Goal: Task Accomplishment & Management: Use online tool/utility

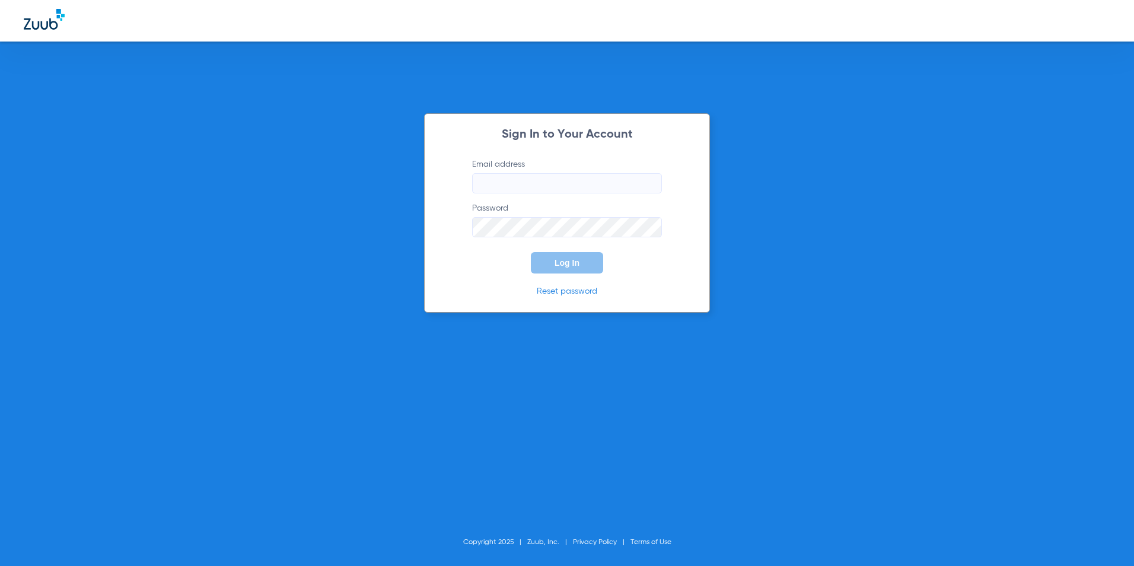
type input "[EMAIL_ADDRESS][DOMAIN_NAME]"
click at [574, 260] on span "Log In" at bounding box center [566, 262] width 25 height 9
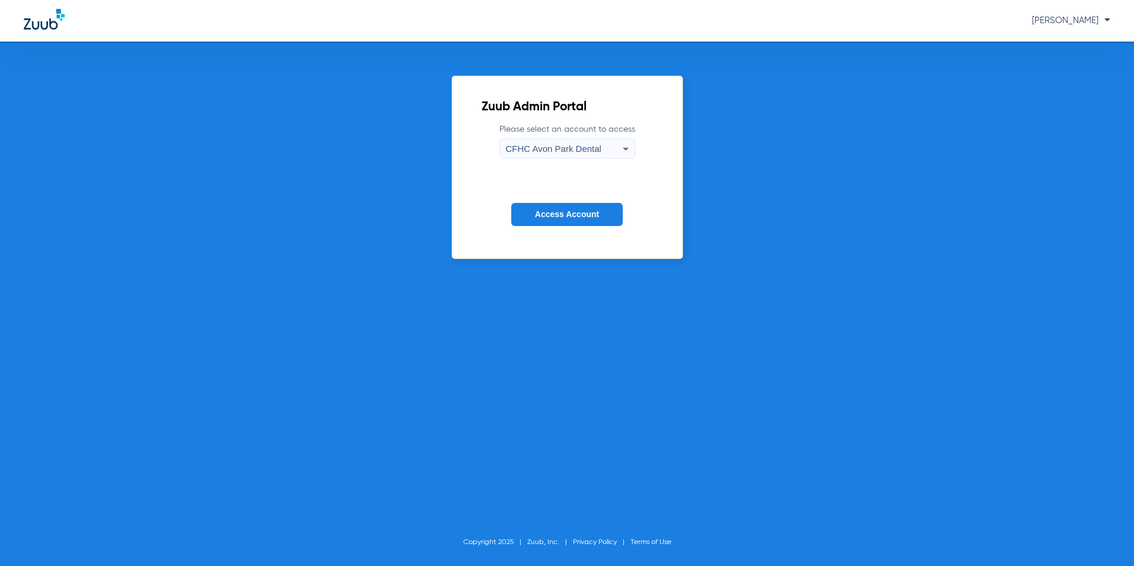
click at [592, 142] on div "CFHC Avon Park Dental" at bounding box center [564, 149] width 117 height 20
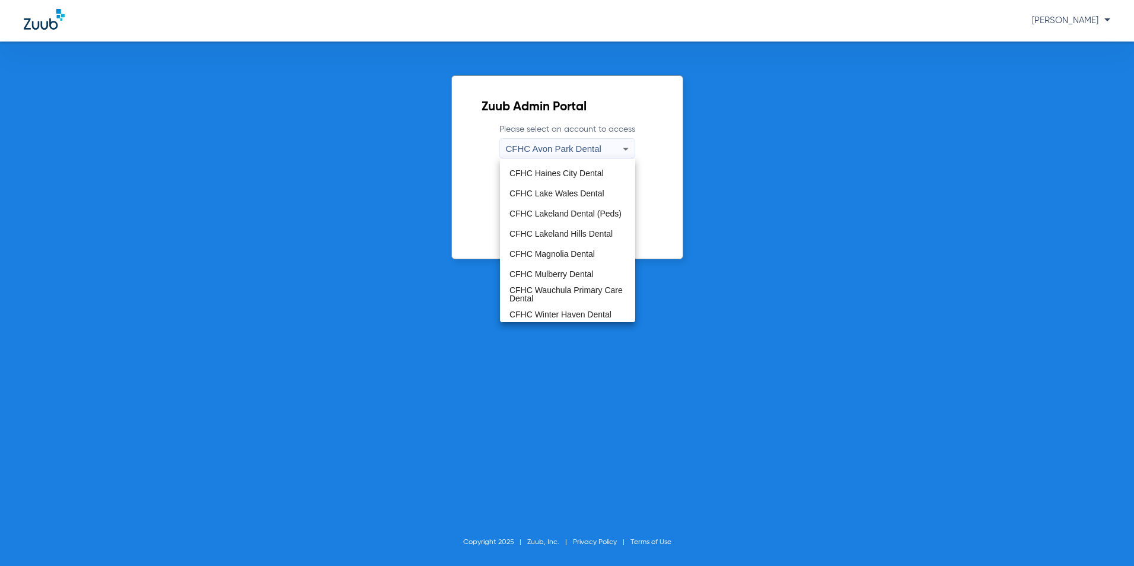
scroll to position [79, 0]
click at [567, 253] on span "CFHC Magnolia Dental" at bounding box center [551, 251] width 85 height 8
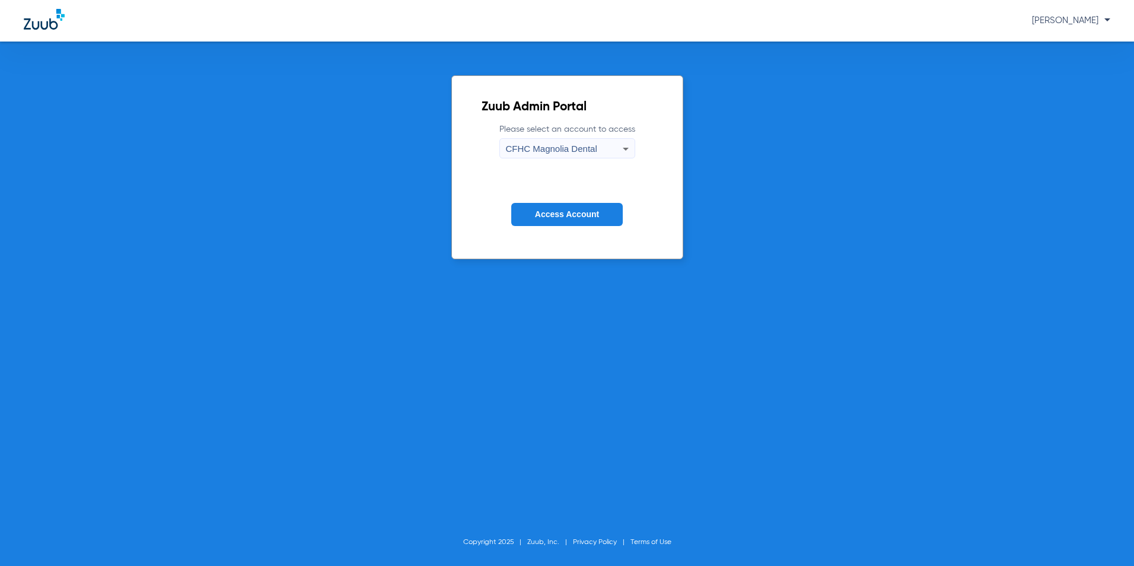
click at [574, 212] on span "Access Account" at bounding box center [567, 213] width 64 height 9
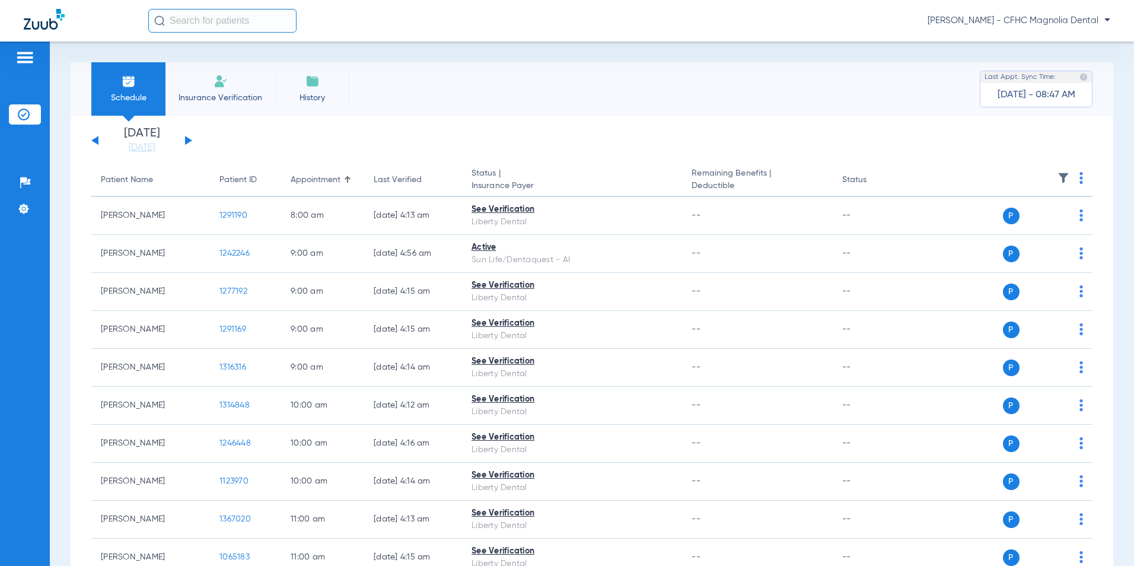
click at [186, 140] on button at bounding box center [188, 140] width 7 height 9
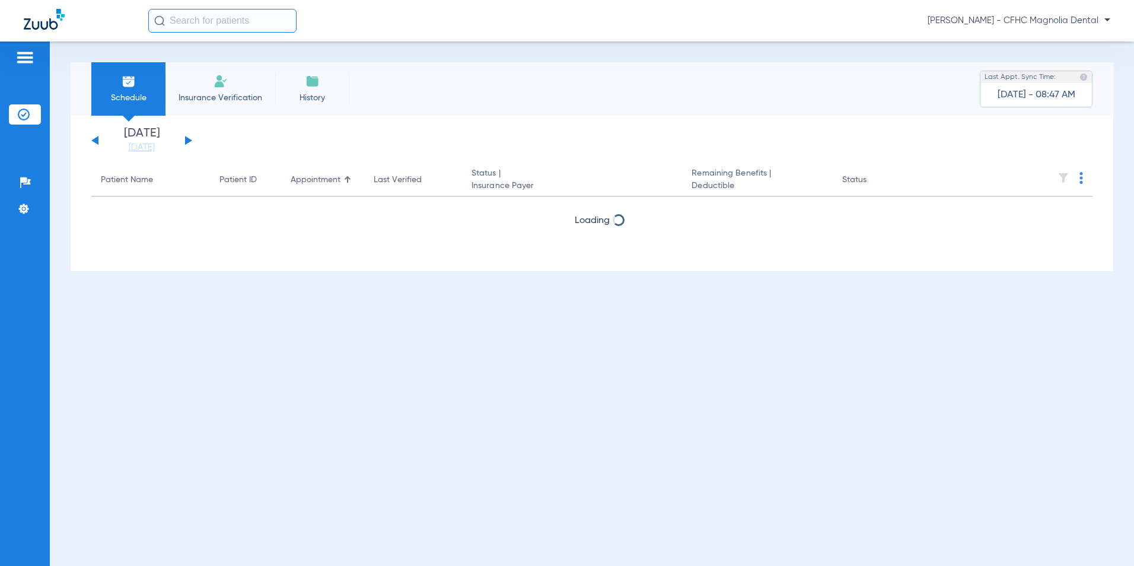
click at [186, 140] on button at bounding box center [188, 140] width 7 height 9
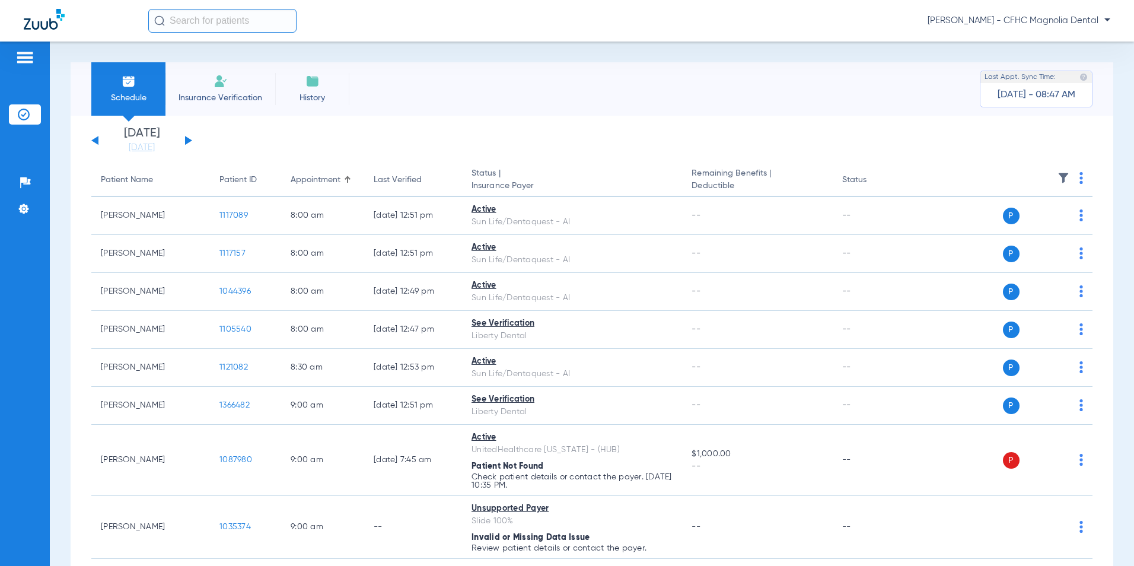
click at [186, 140] on button at bounding box center [188, 140] width 7 height 9
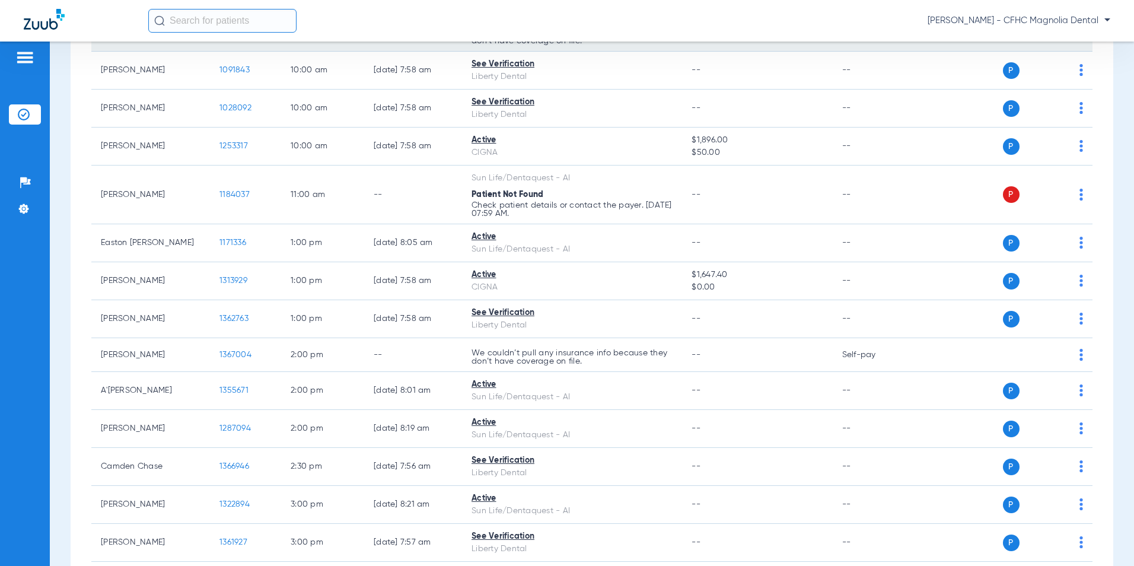
scroll to position [668, 0]
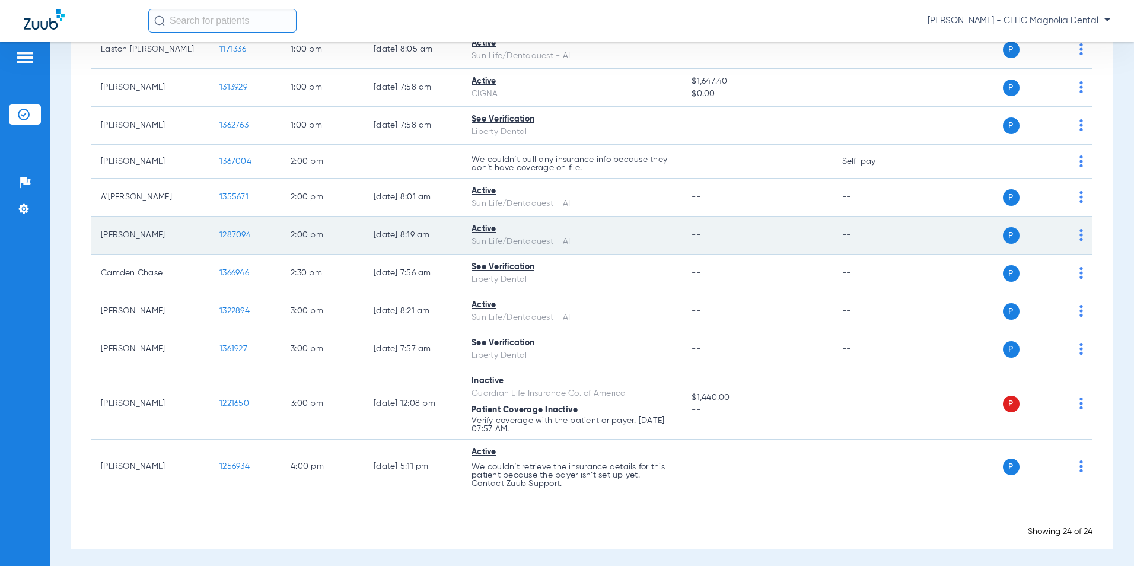
click at [245, 231] on span "1287094" at bounding box center [234, 235] width 31 height 8
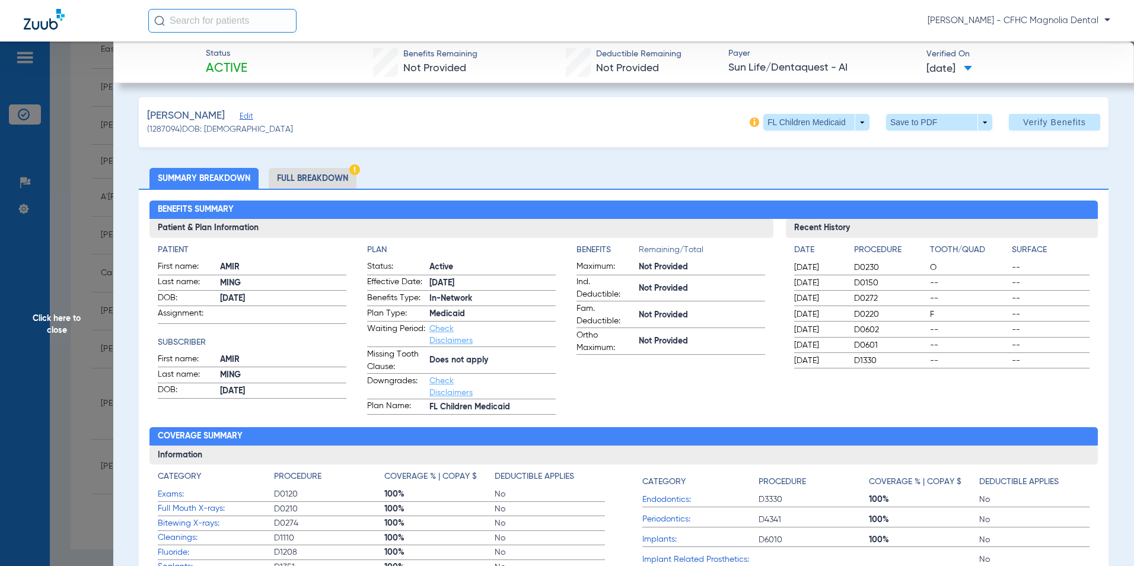
scroll to position [0, 0]
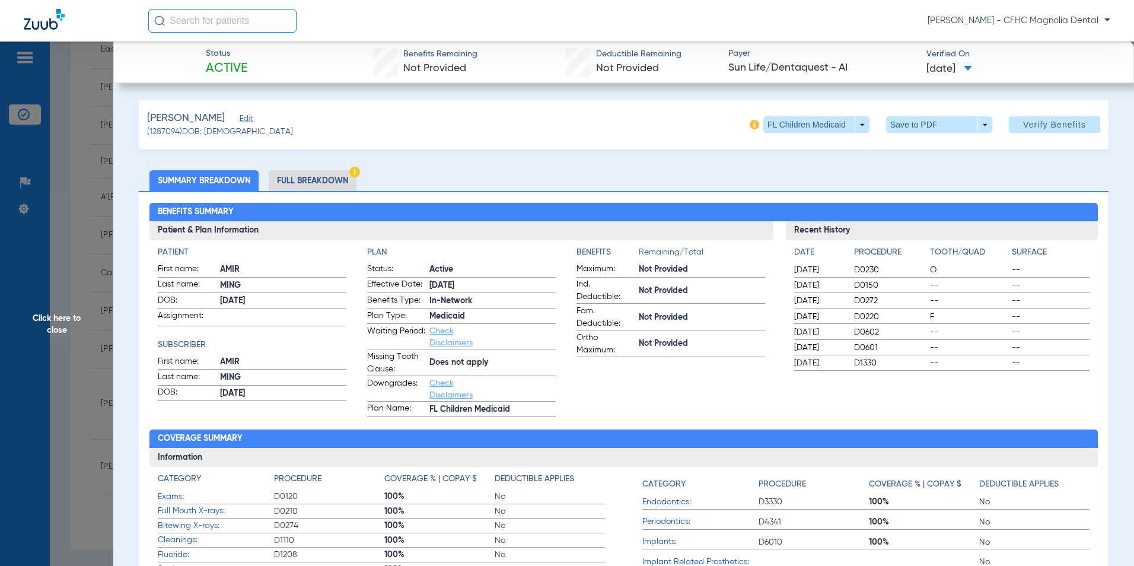
click at [305, 176] on li "Full Breakdown" at bounding box center [313, 180] width 88 height 21
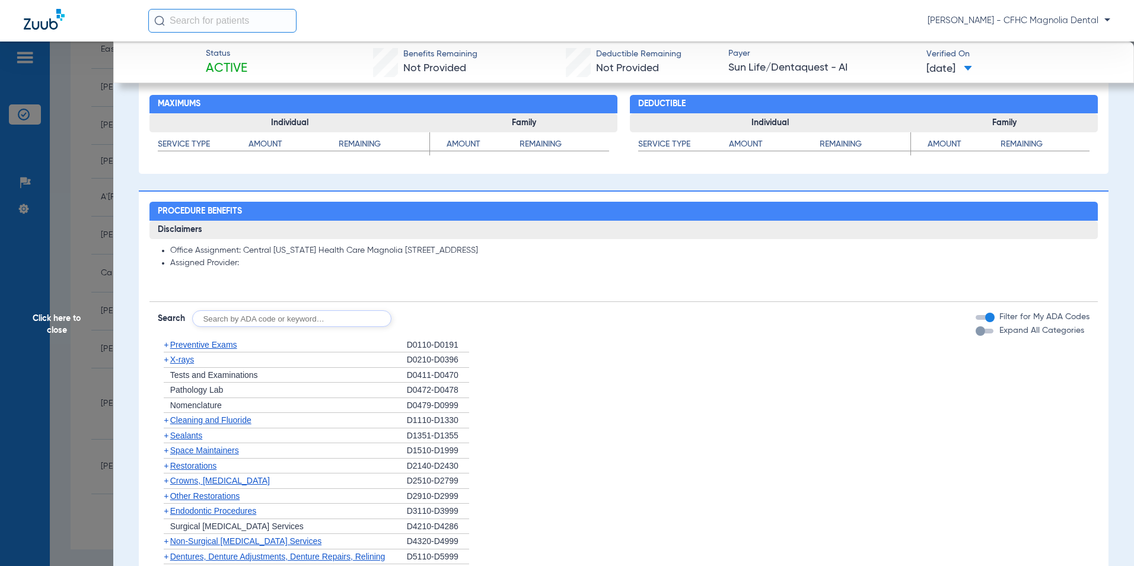
scroll to position [711, 0]
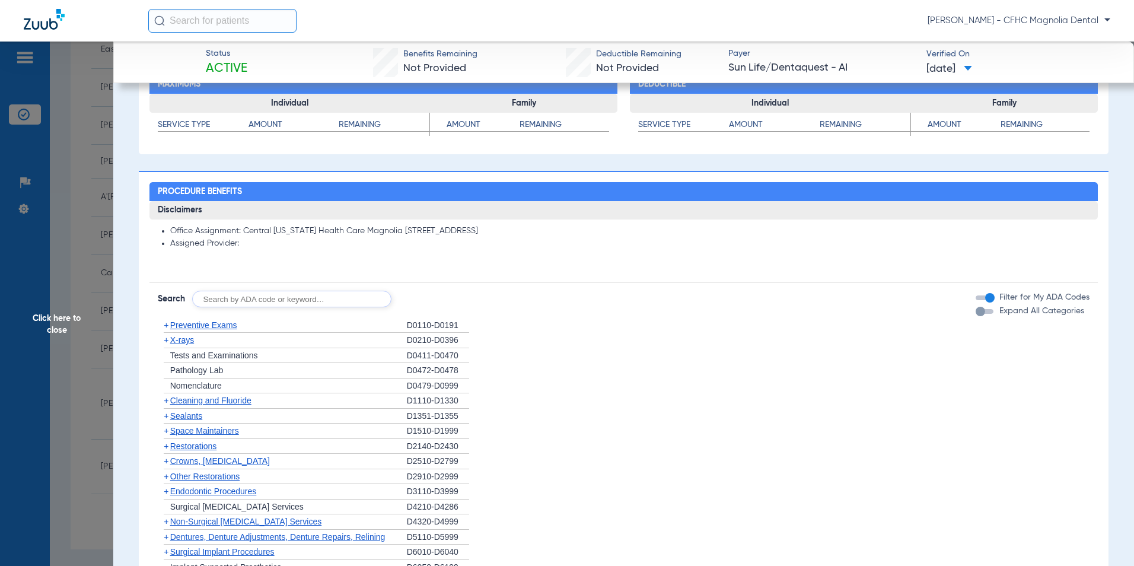
click at [975, 313] on div "button" at bounding box center [979, 311] width 9 height 9
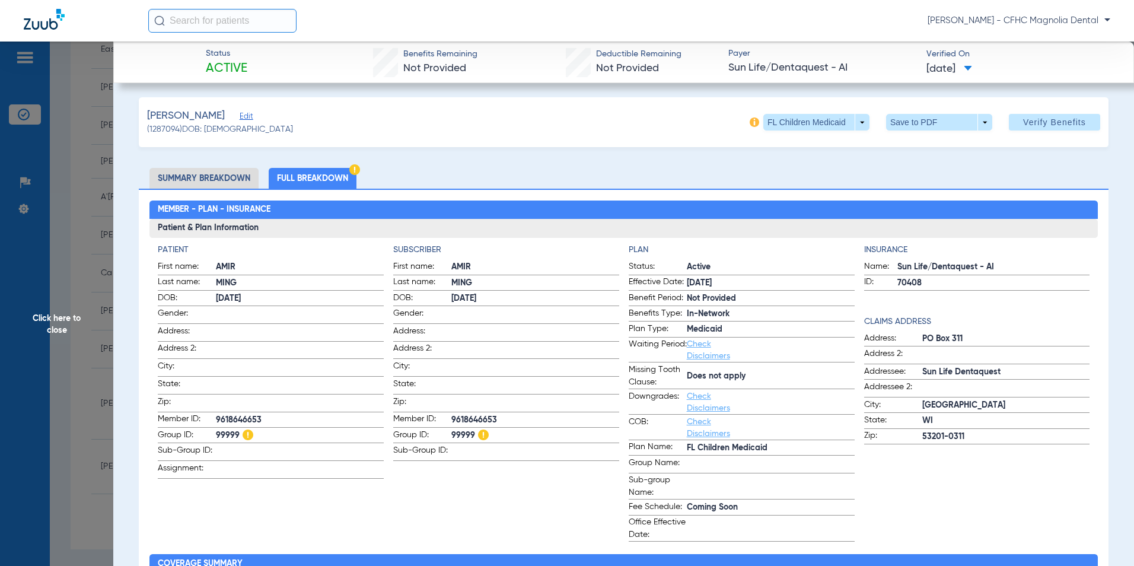
scroll to position [0, 0]
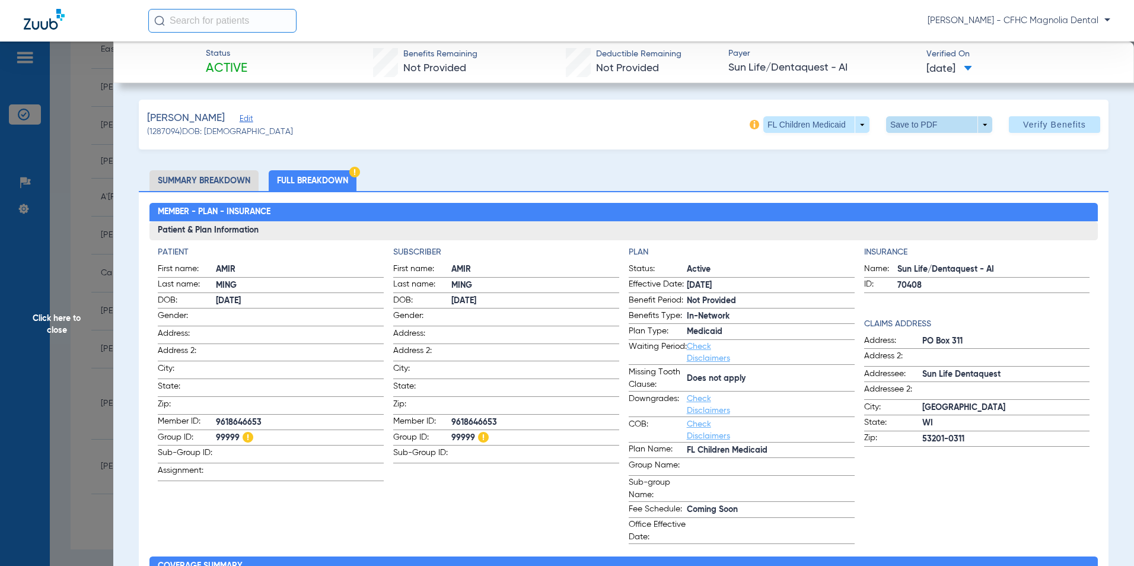
click at [938, 124] on span at bounding box center [938, 124] width 28 height 28
click at [925, 148] on span "Save to PDF" at bounding box center [934, 148] width 47 height 8
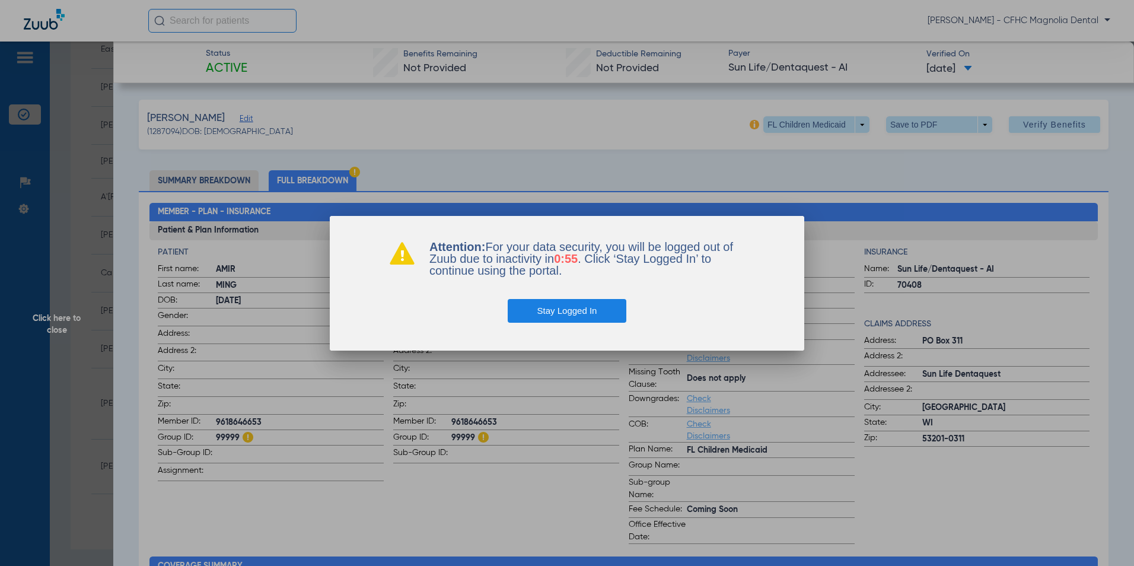
click at [587, 309] on button "Stay Logged In" at bounding box center [566, 311] width 119 height 24
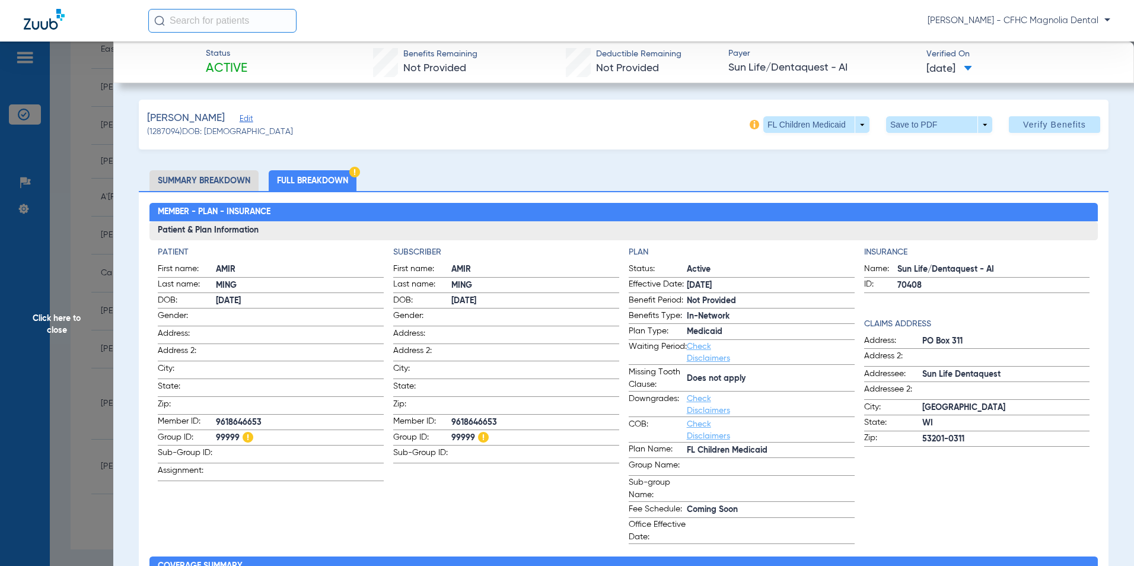
click at [79, 307] on span "Click here to close" at bounding box center [56, 324] width 113 height 566
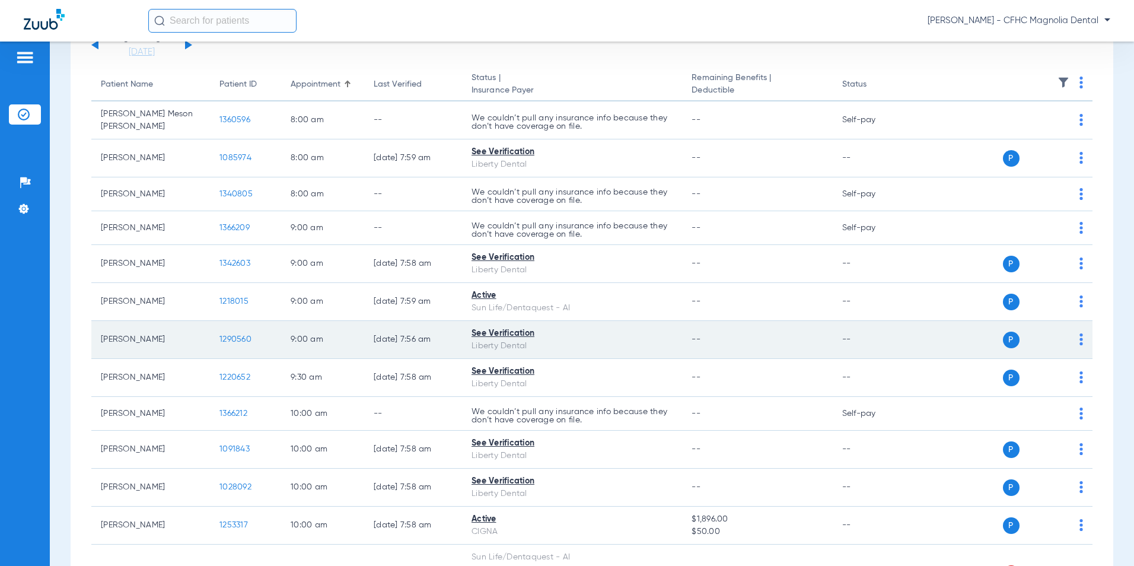
scroll to position [75, 0]
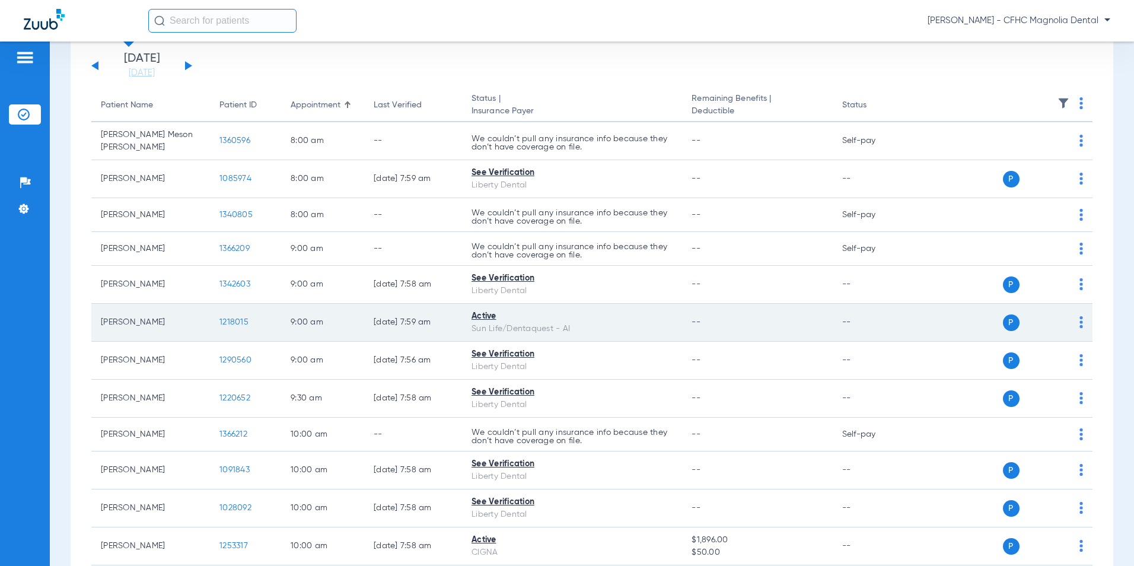
click at [241, 318] on span "1218015" at bounding box center [233, 322] width 29 height 8
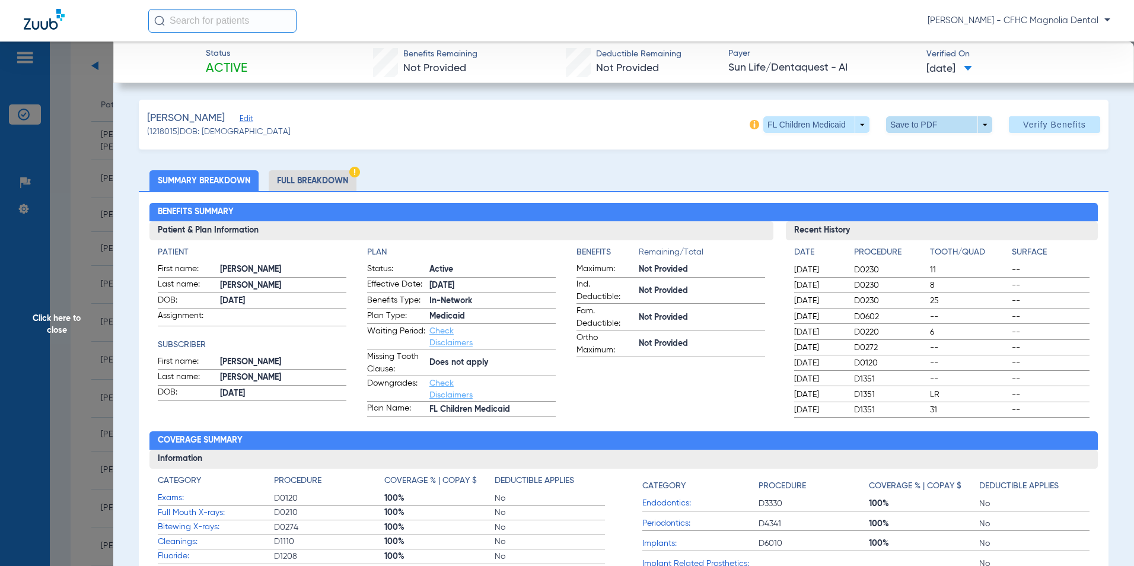
click at [927, 124] on span at bounding box center [938, 124] width 28 height 28
click at [847, 148] on div at bounding box center [567, 283] width 1134 height 566
click at [332, 180] on li "Full Breakdown" at bounding box center [313, 180] width 88 height 21
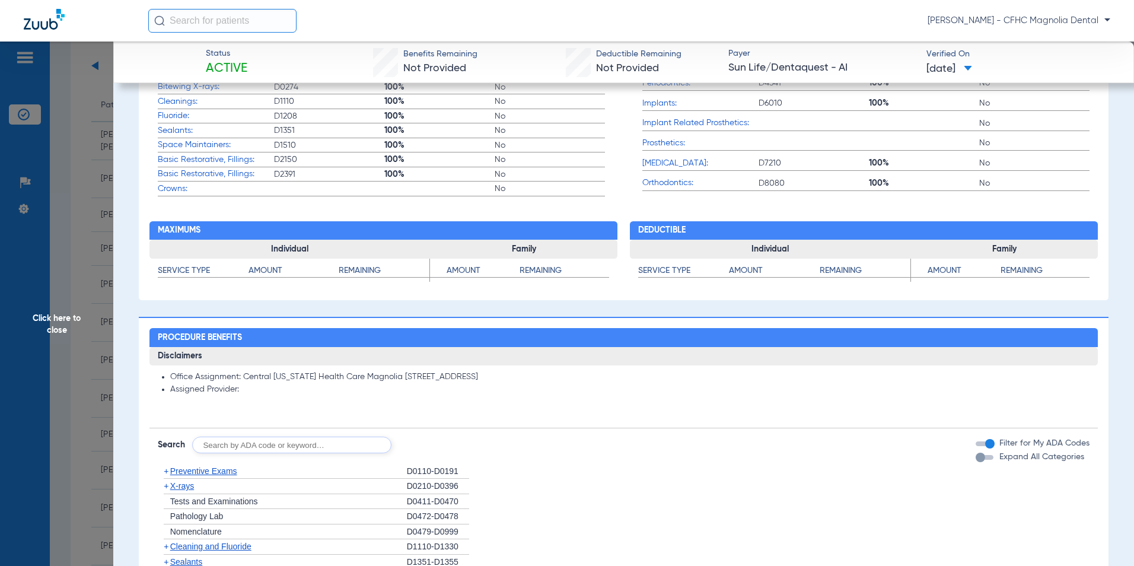
scroll to position [593, 0]
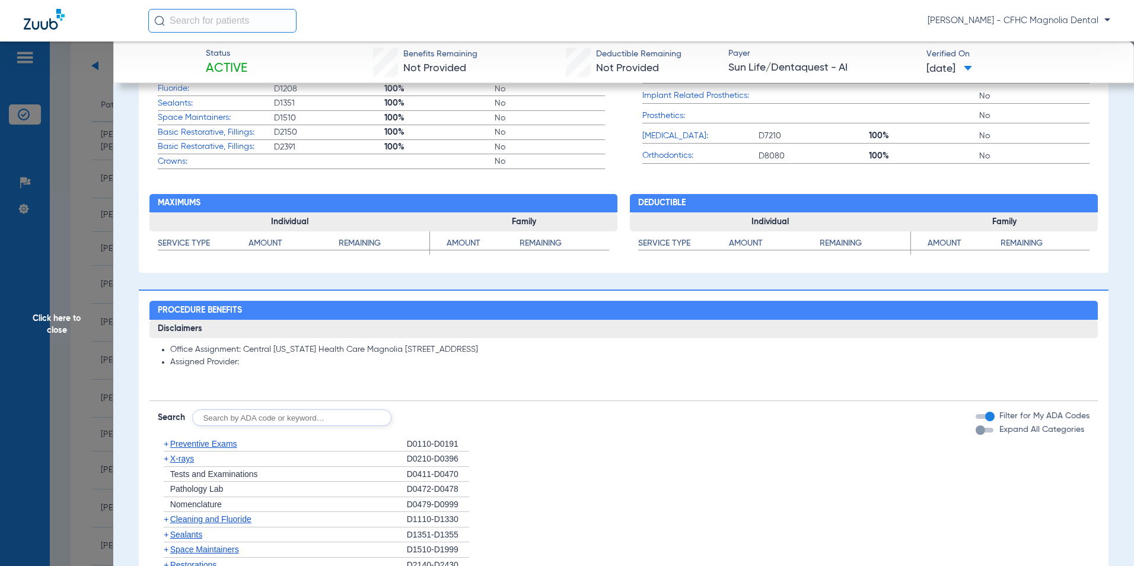
click at [975, 432] on div "button" at bounding box center [979, 429] width 9 height 9
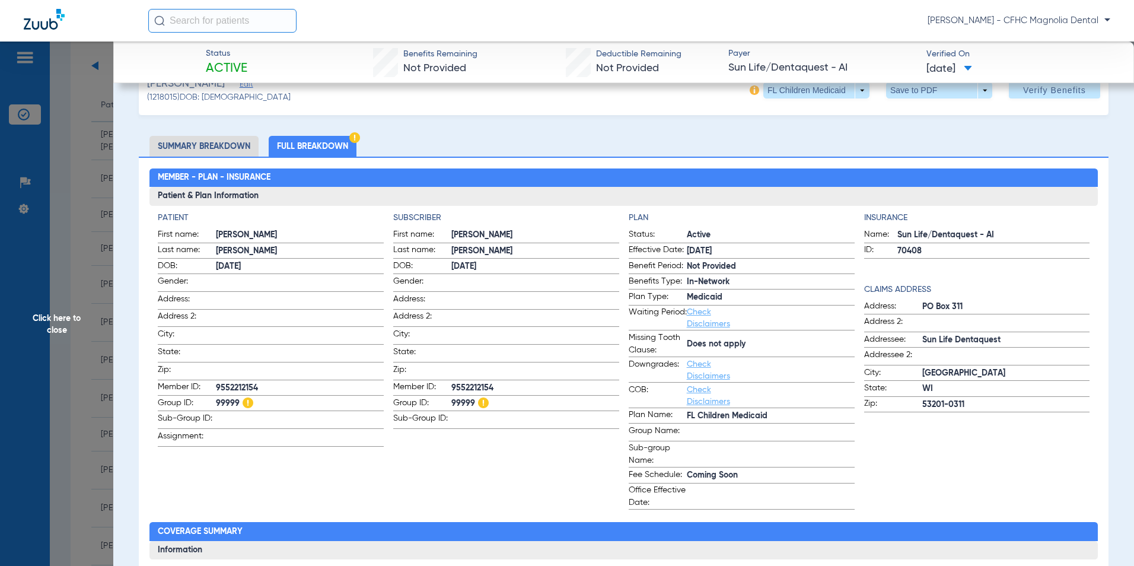
scroll to position [0, 0]
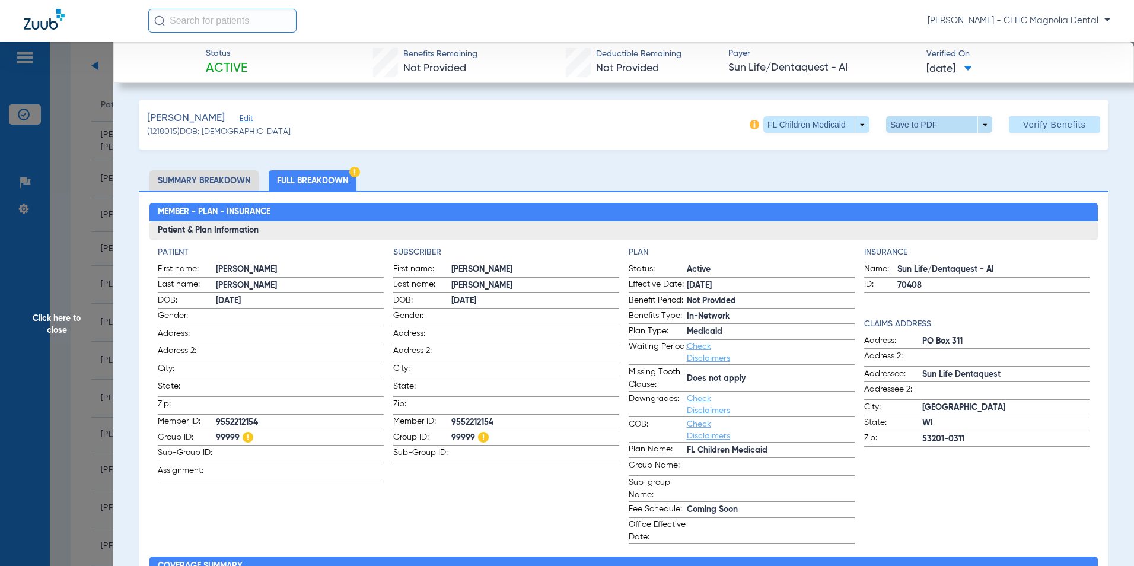
click at [930, 119] on span at bounding box center [938, 124] width 28 height 28
click at [921, 149] on span "Save to PDF" at bounding box center [934, 148] width 47 height 8
click at [85, 341] on span "Click here to close" at bounding box center [56, 324] width 113 height 566
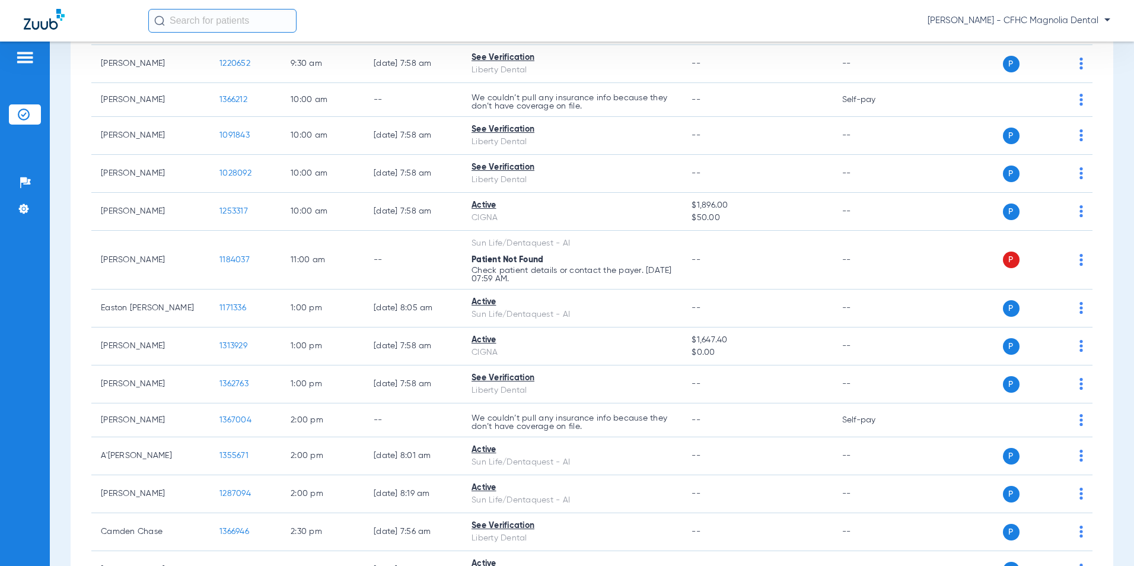
scroll to position [490, 0]
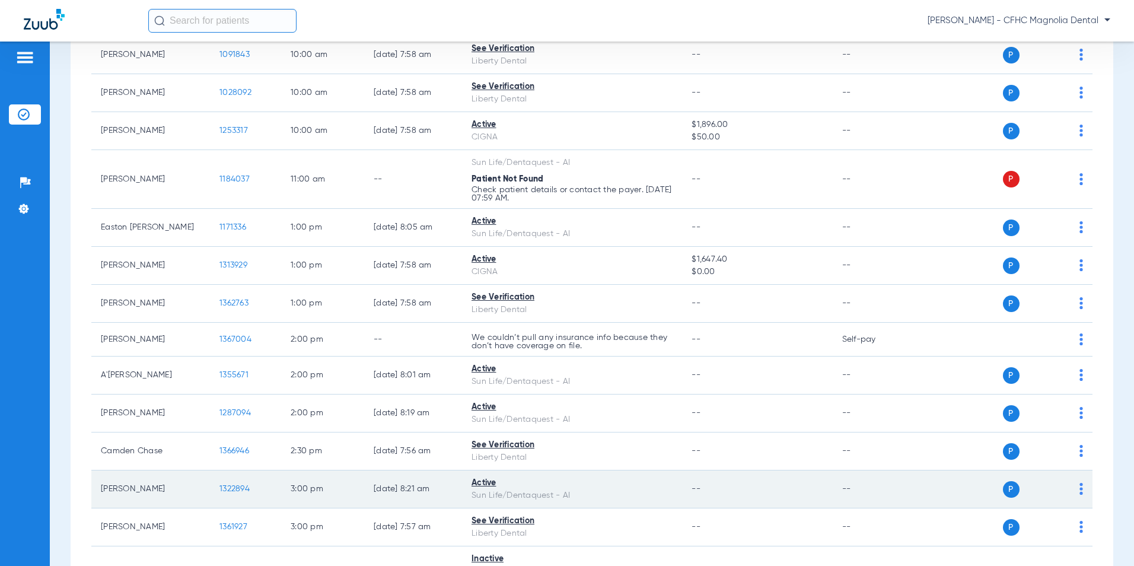
click at [241, 475] on td "1322894" at bounding box center [245, 489] width 71 height 38
click at [232, 484] on span "1322894" at bounding box center [234, 488] width 30 height 8
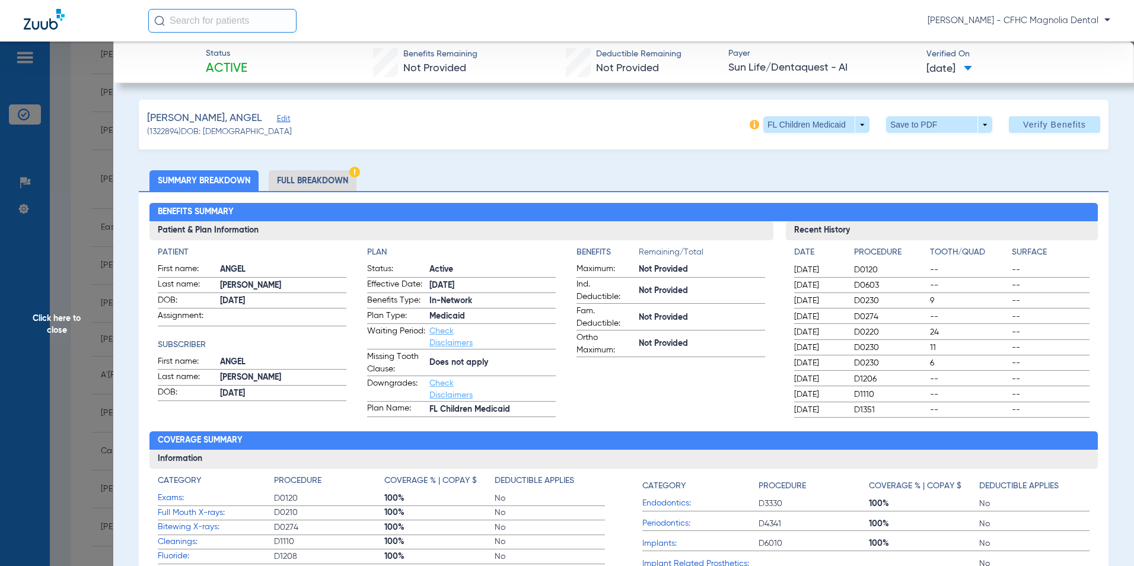
click at [336, 183] on li "Full Breakdown" at bounding box center [313, 180] width 88 height 21
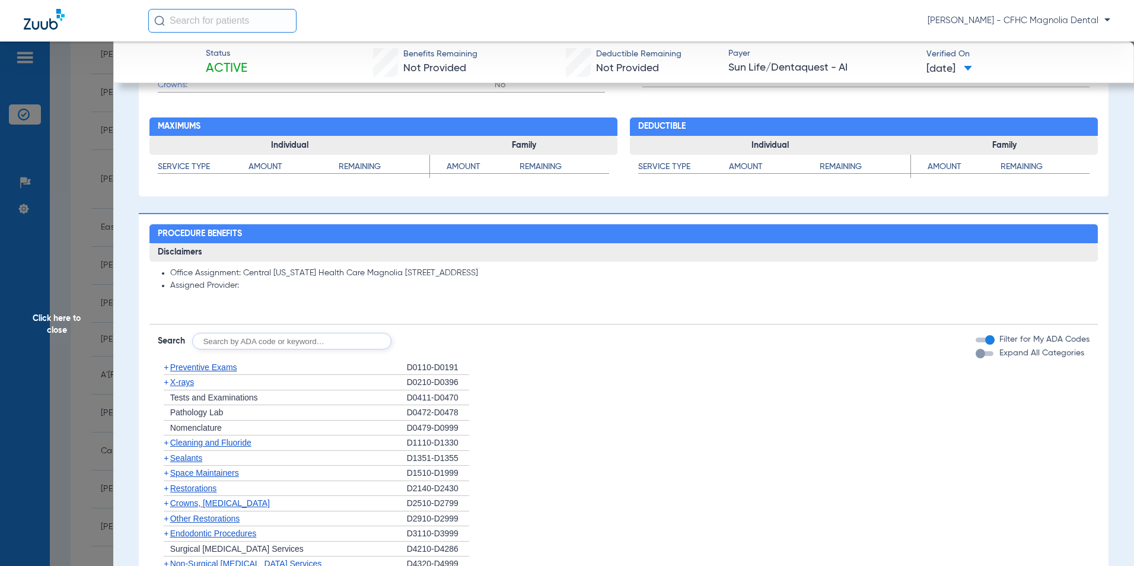
scroll to position [711, 0]
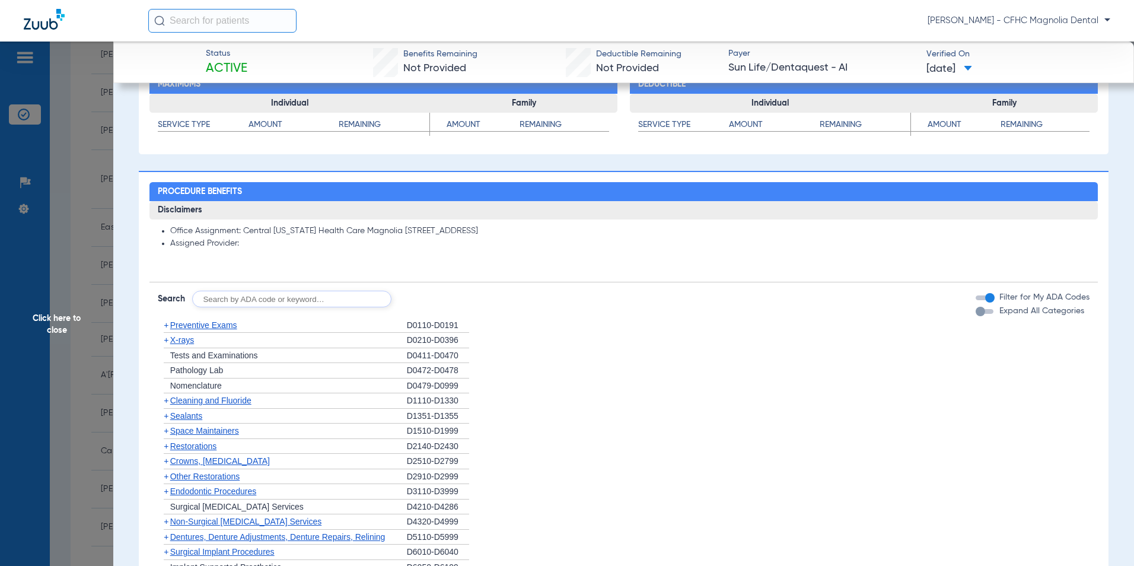
click at [975, 315] on div "button" at bounding box center [979, 311] width 9 height 9
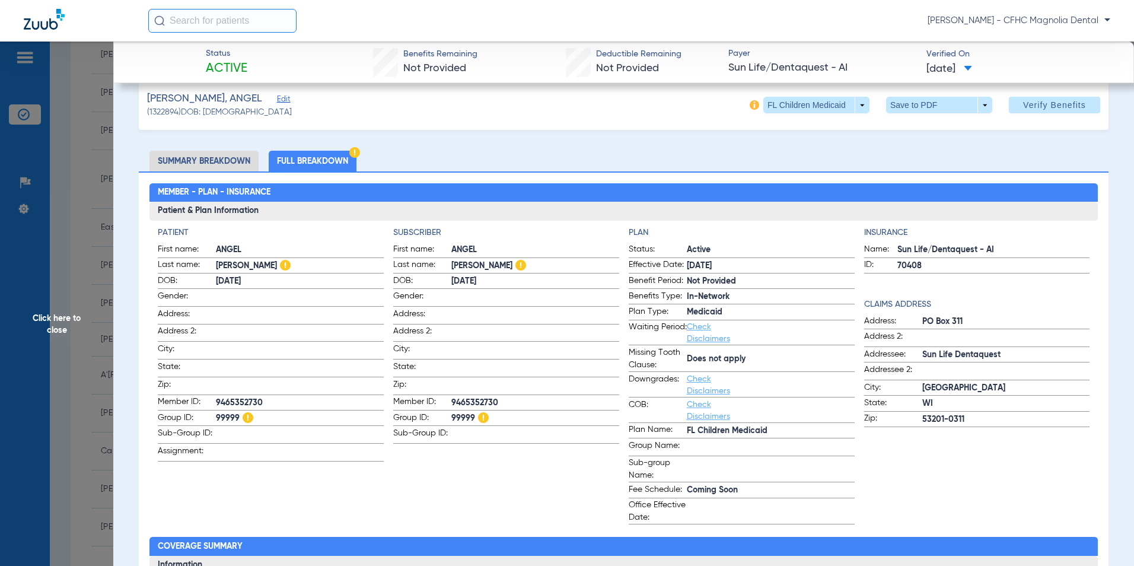
scroll to position [0, 0]
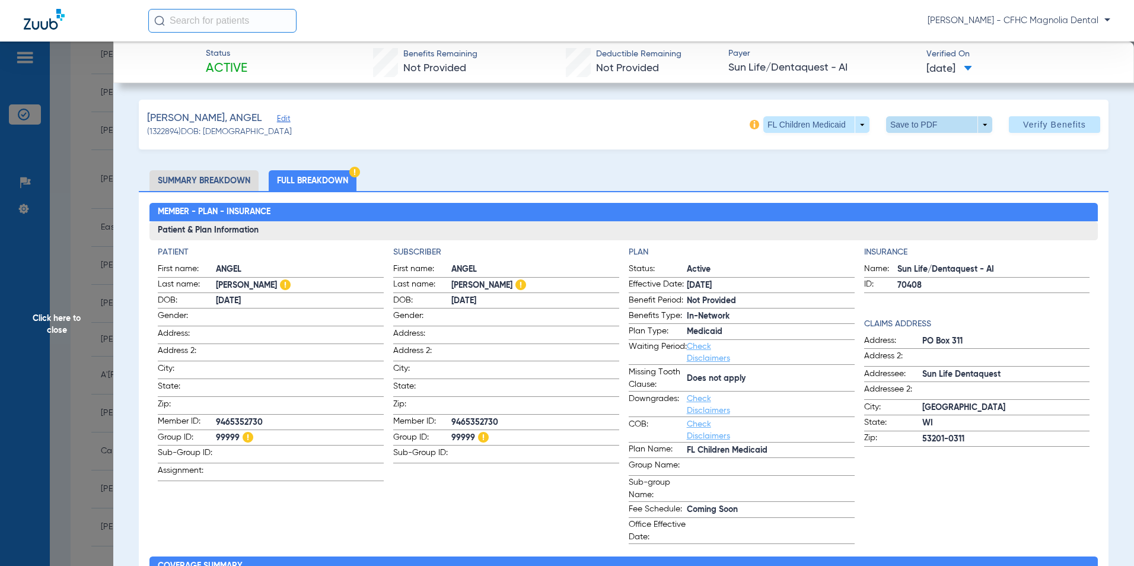
click at [924, 127] on span at bounding box center [938, 124] width 28 height 28
click at [912, 149] on span "Save to PDF" at bounding box center [934, 148] width 47 height 8
click at [72, 333] on span "Click here to close" at bounding box center [56, 324] width 113 height 566
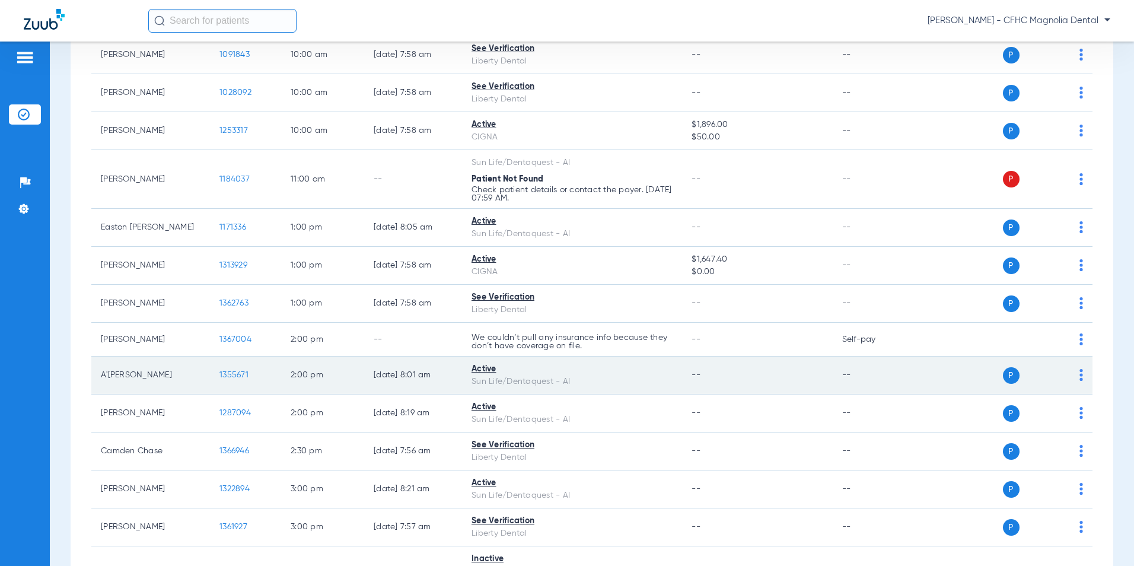
click at [235, 371] on span "1355671" at bounding box center [233, 375] width 29 height 8
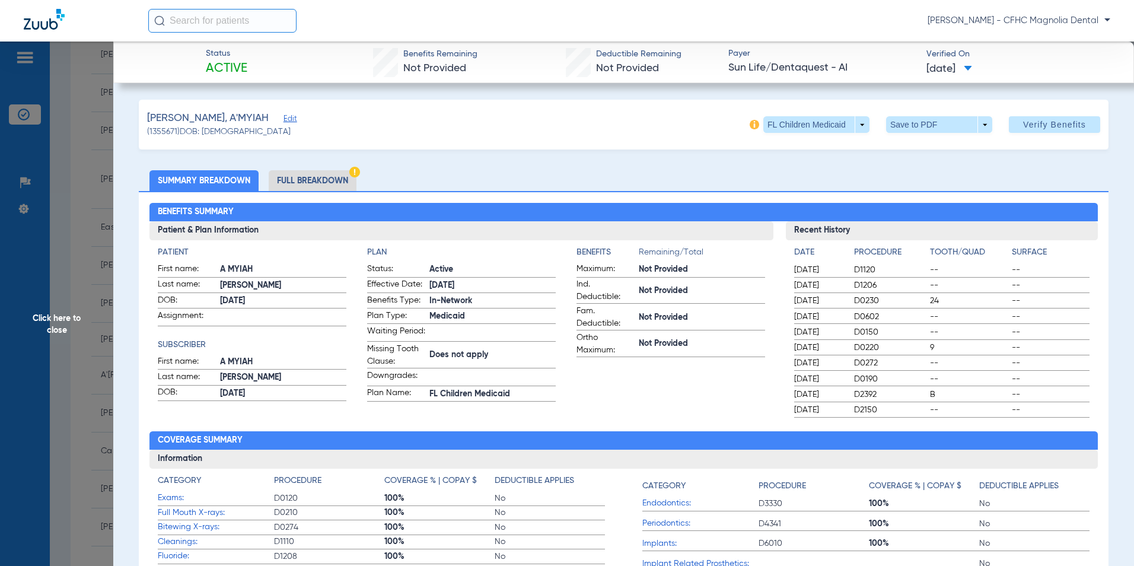
click at [340, 184] on li "Full Breakdown" at bounding box center [313, 180] width 88 height 21
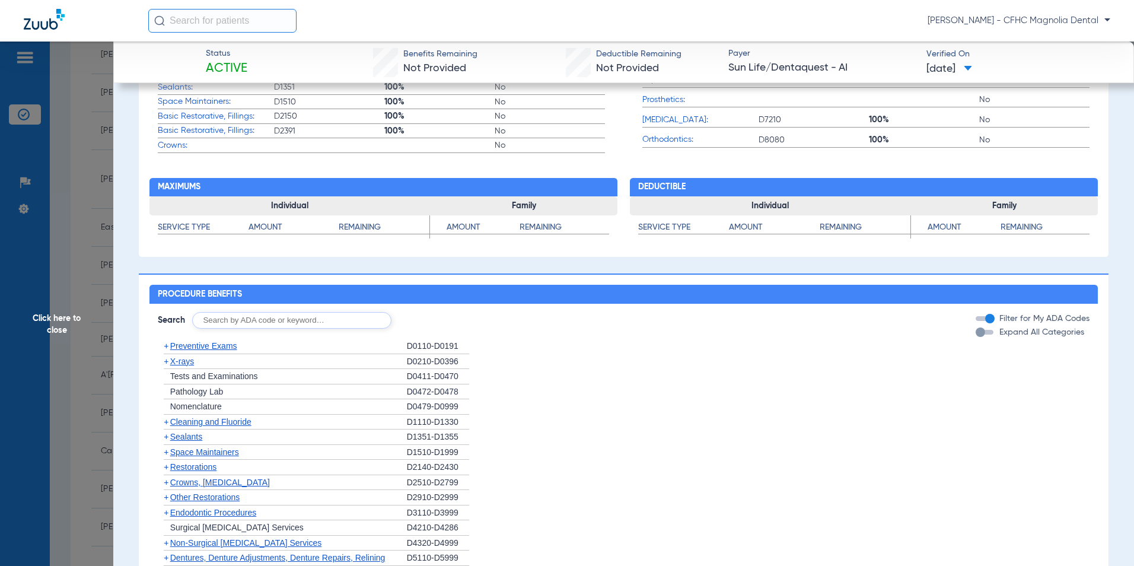
scroll to position [711, 0]
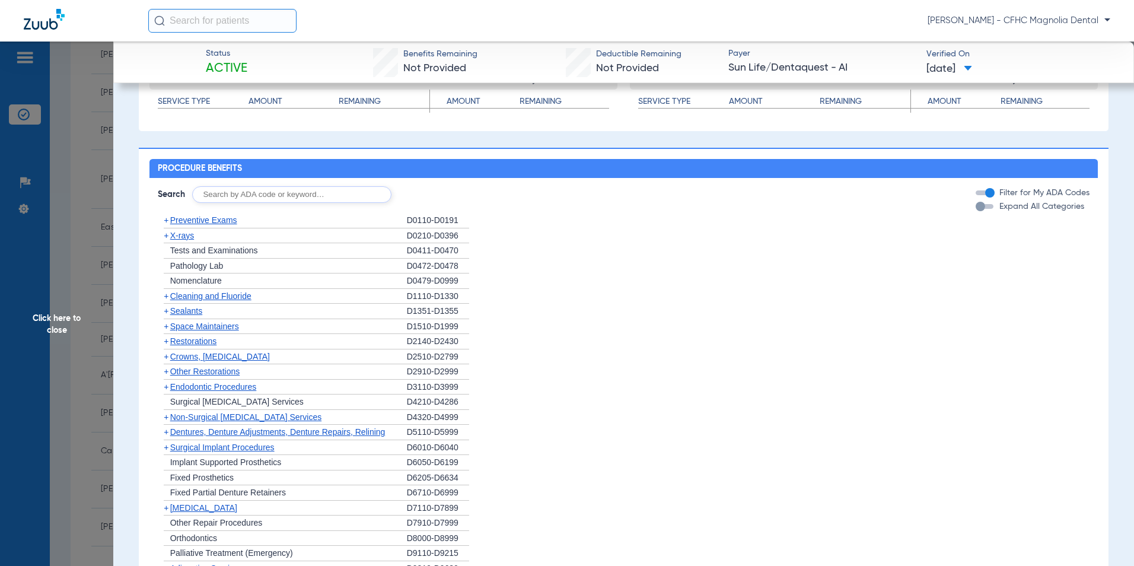
click at [975, 211] on div "button" at bounding box center [979, 206] width 9 height 9
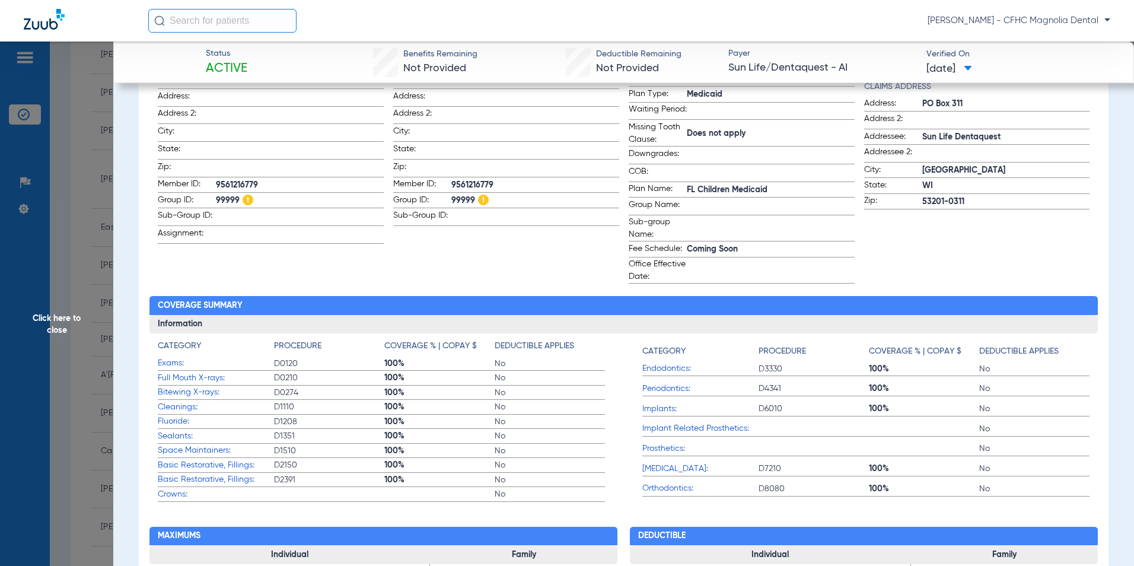
scroll to position [0, 0]
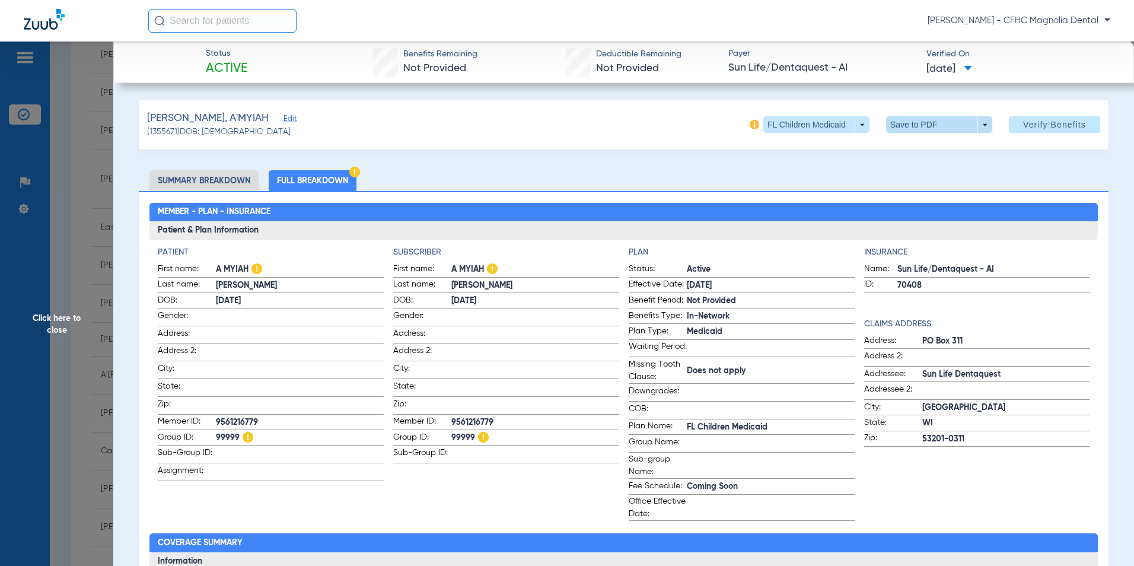
click at [926, 130] on span at bounding box center [938, 124] width 28 height 28
click at [921, 144] on span "Save to PDF" at bounding box center [934, 148] width 47 height 8
click at [61, 386] on span "Click here to close" at bounding box center [56, 324] width 113 height 566
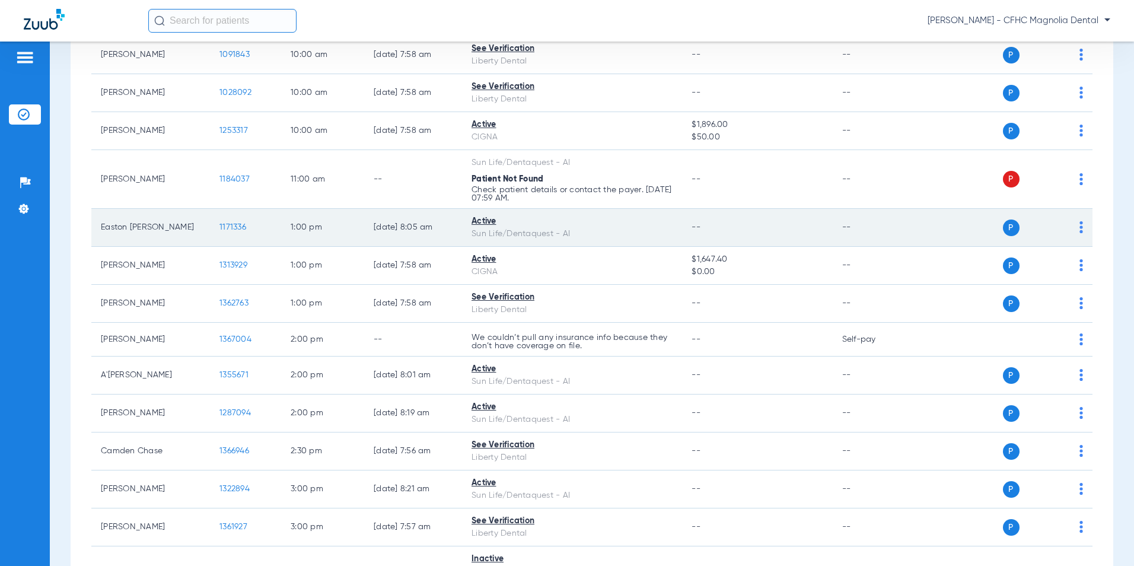
click at [235, 223] on span "1171336" at bounding box center [232, 227] width 27 height 8
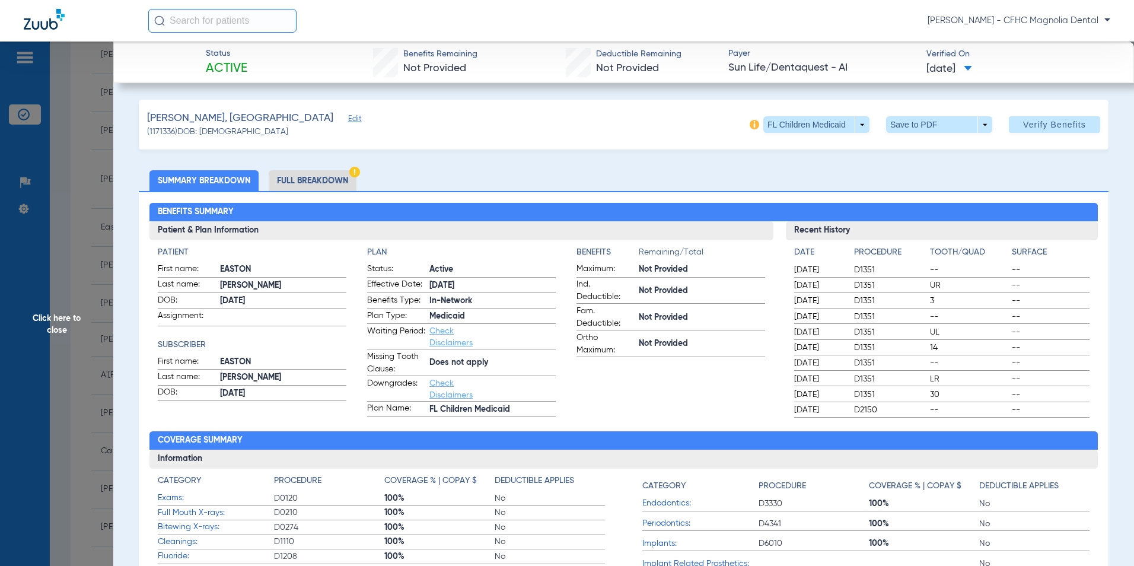
click at [320, 178] on li "Full Breakdown" at bounding box center [313, 180] width 88 height 21
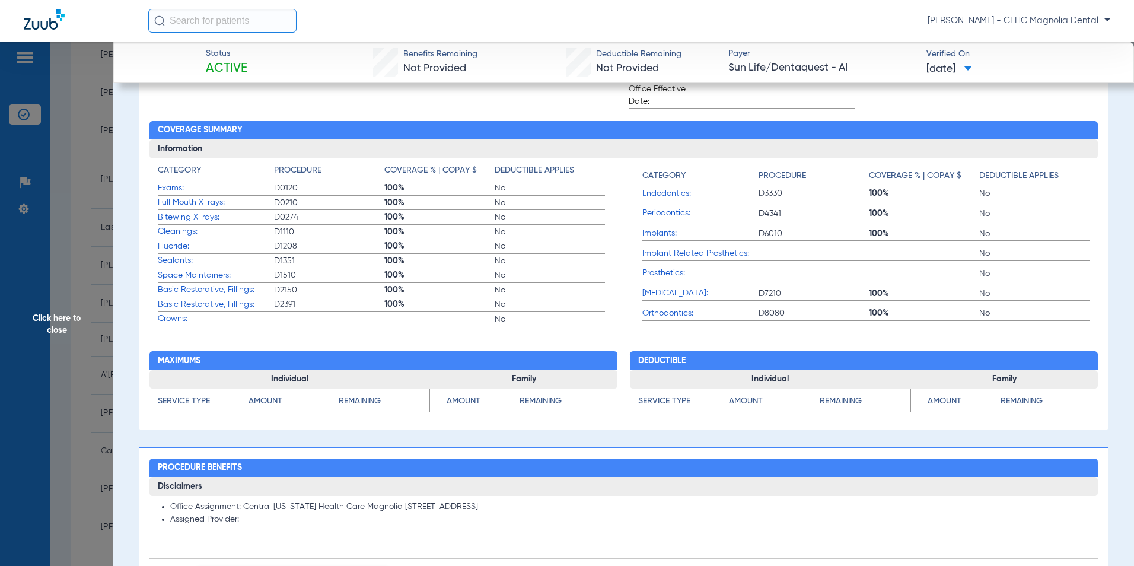
scroll to position [474, 0]
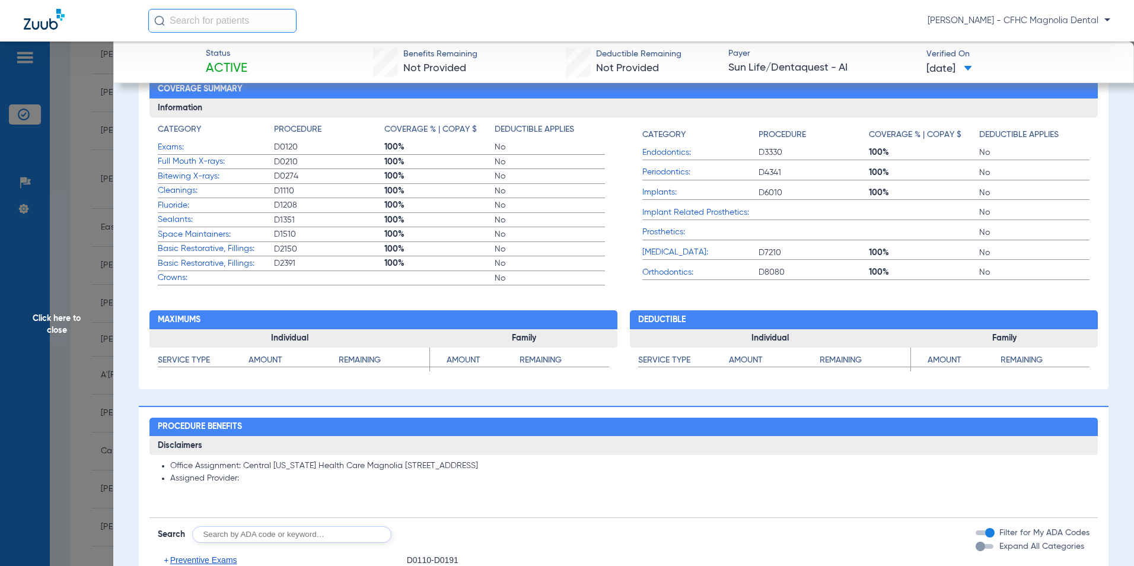
click at [975, 544] on div "button" at bounding box center [979, 545] width 9 height 9
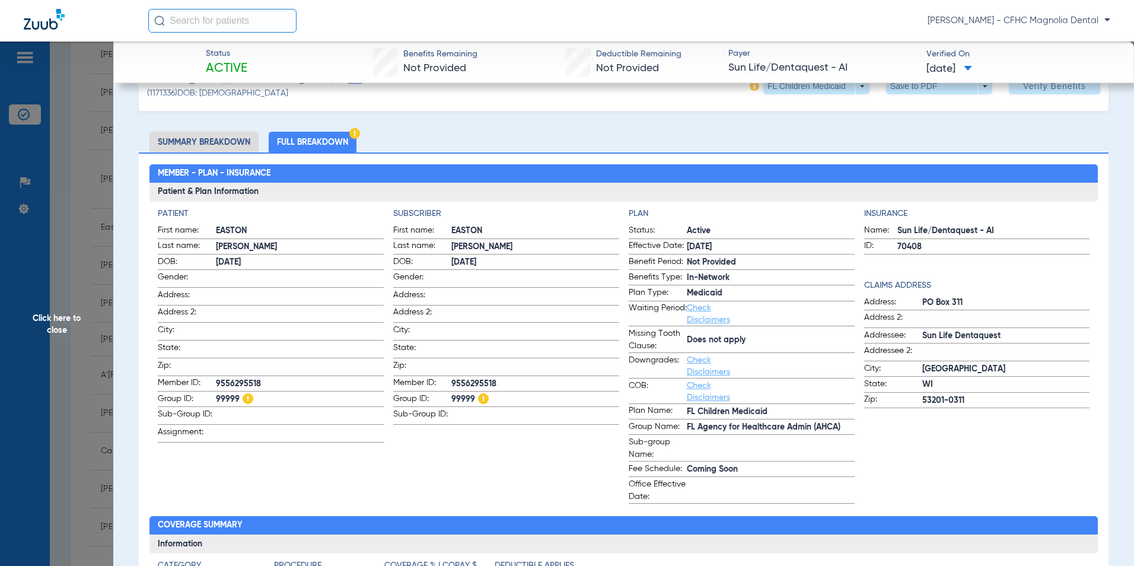
scroll to position [0, 0]
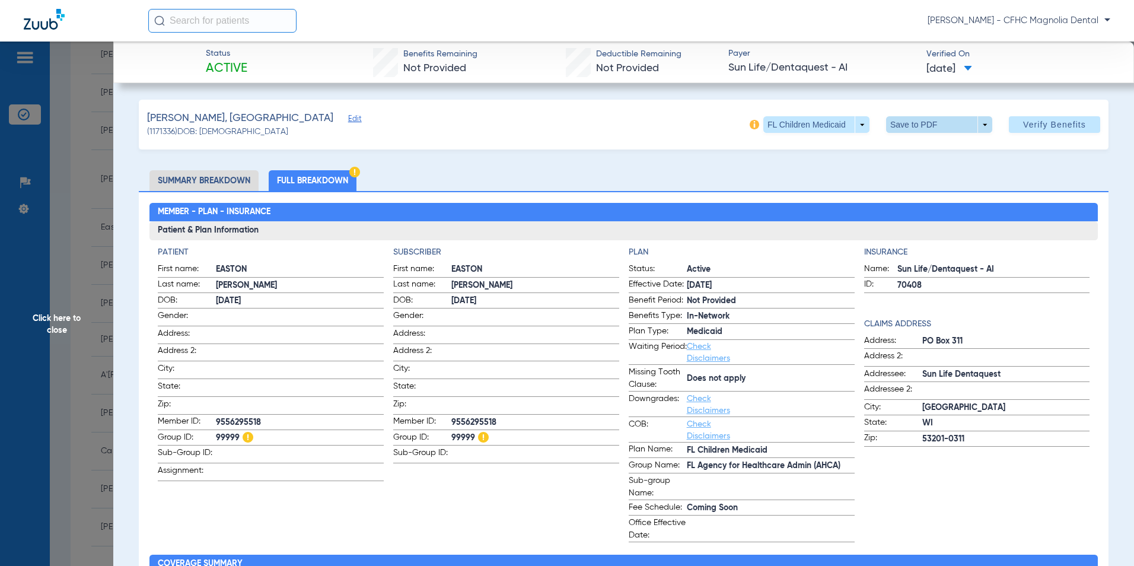
click at [941, 121] on span at bounding box center [938, 124] width 28 height 28
click at [935, 151] on span "Save to PDF" at bounding box center [934, 148] width 47 height 8
